Goal: Check status: Check status

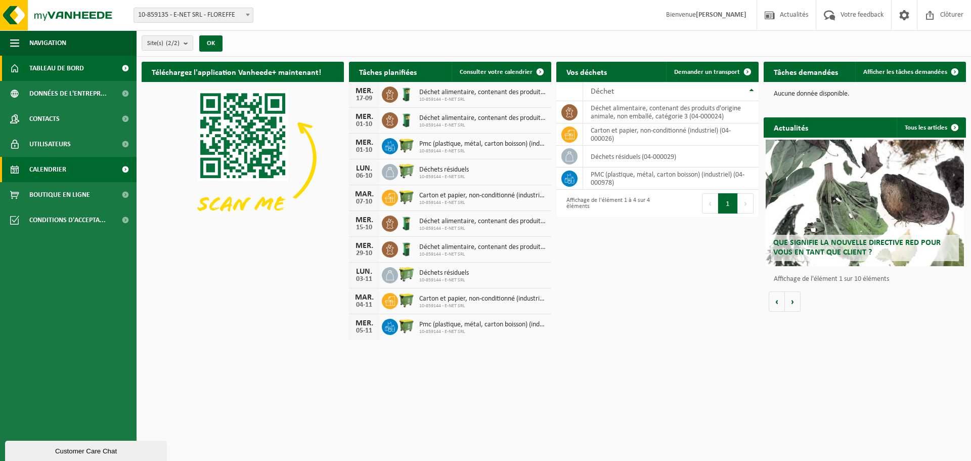
click at [54, 171] on span "Calendrier" at bounding box center [47, 169] width 37 height 25
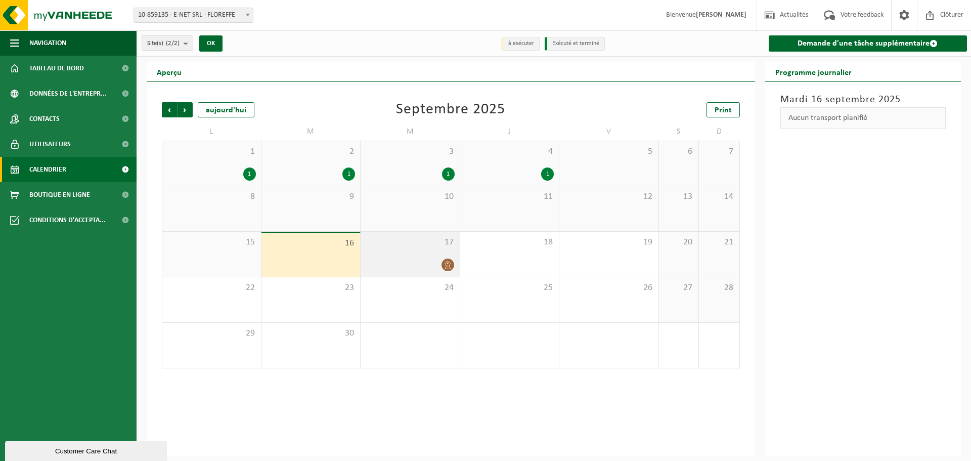
click at [447, 267] on icon at bounding box center [448, 265] width 9 height 9
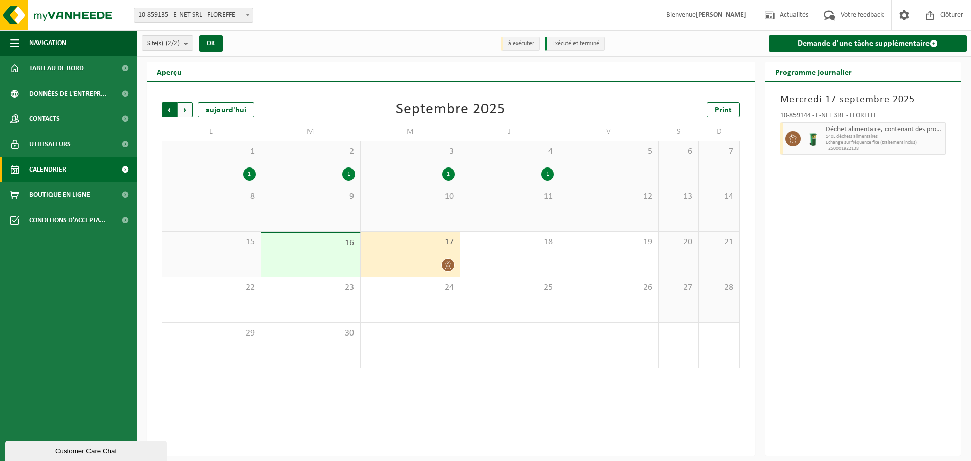
click at [180, 111] on span "Suivant" at bounding box center [185, 109] width 15 height 15
